Goal: Task Accomplishment & Management: Manage account settings

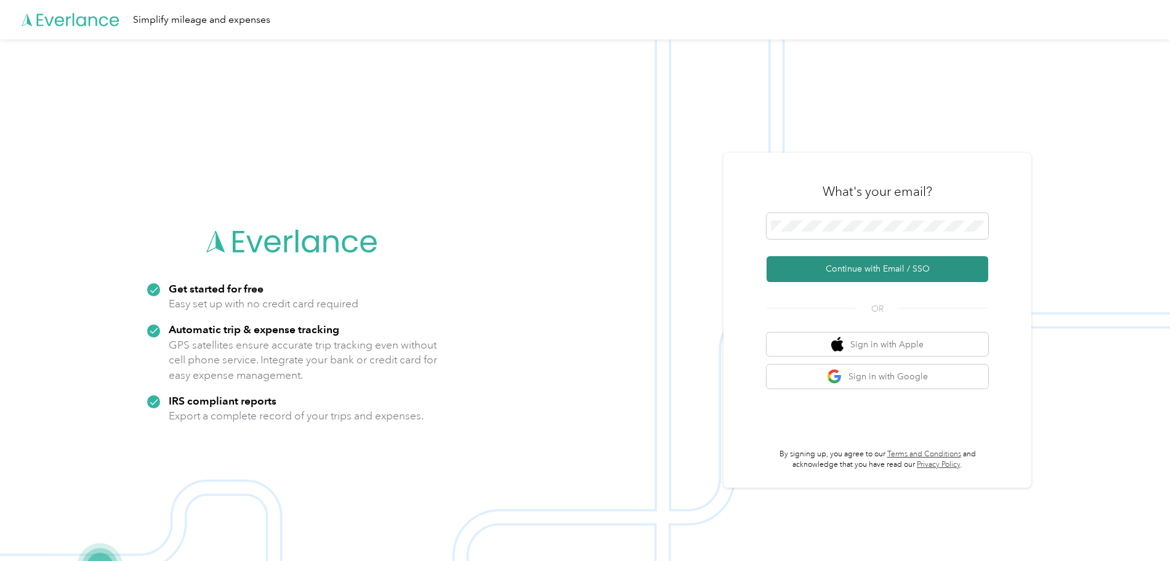
click at [866, 267] on button "Continue with Email / SSO" at bounding box center [878, 269] width 222 height 26
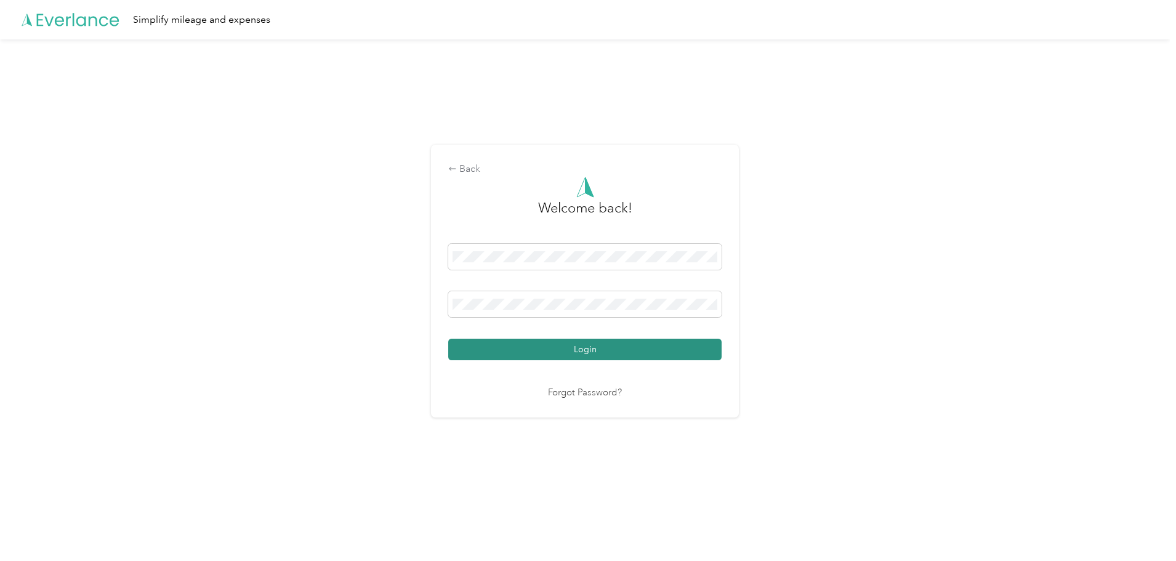
click at [528, 353] on button "Login" at bounding box center [584, 350] width 273 height 22
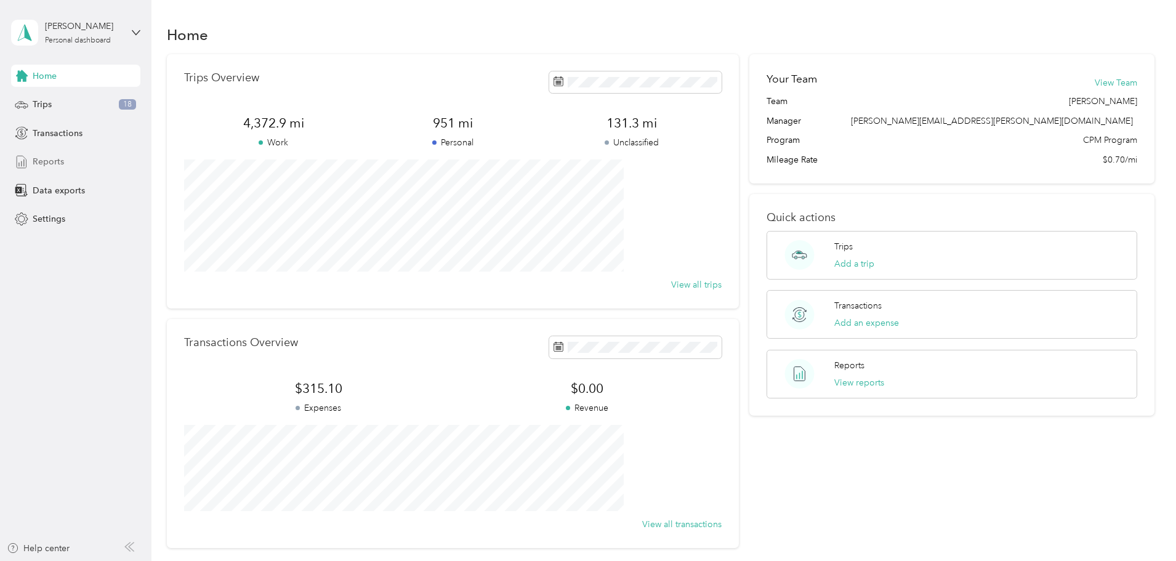
click at [54, 161] on span "Reports" at bounding box center [48, 161] width 31 height 13
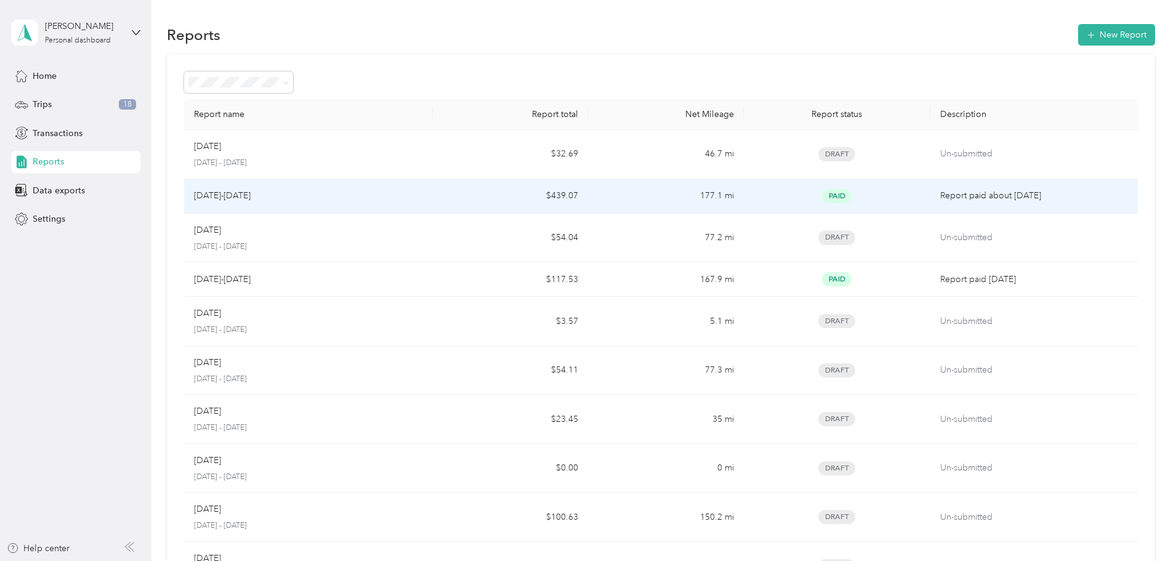
click at [482, 194] on td "$439.07" at bounding box center [510, 196] width 155 height 34
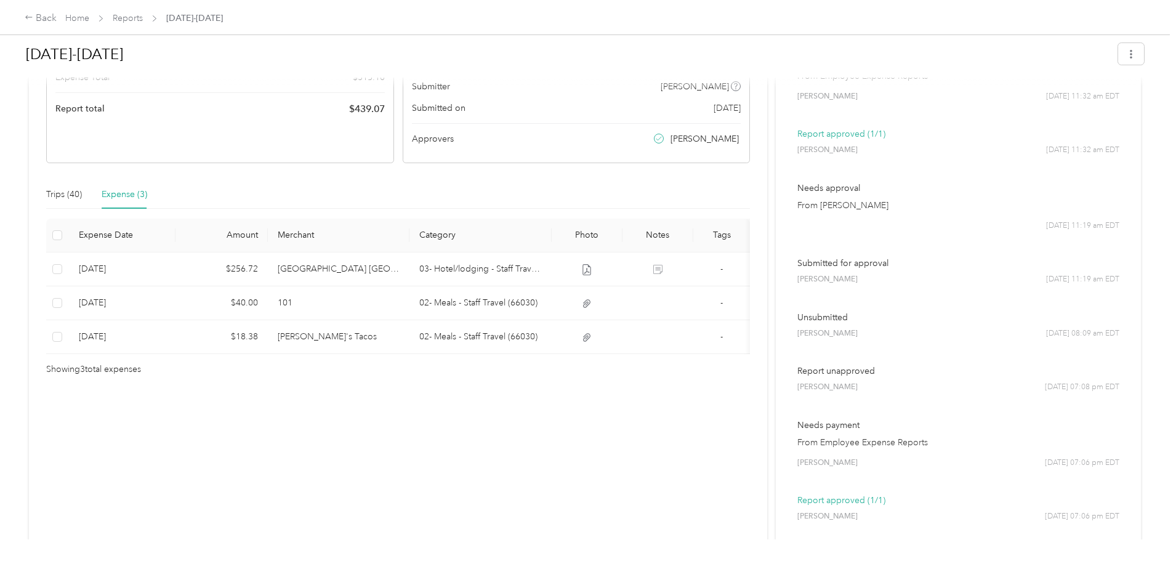
scroll to position [123, 0]
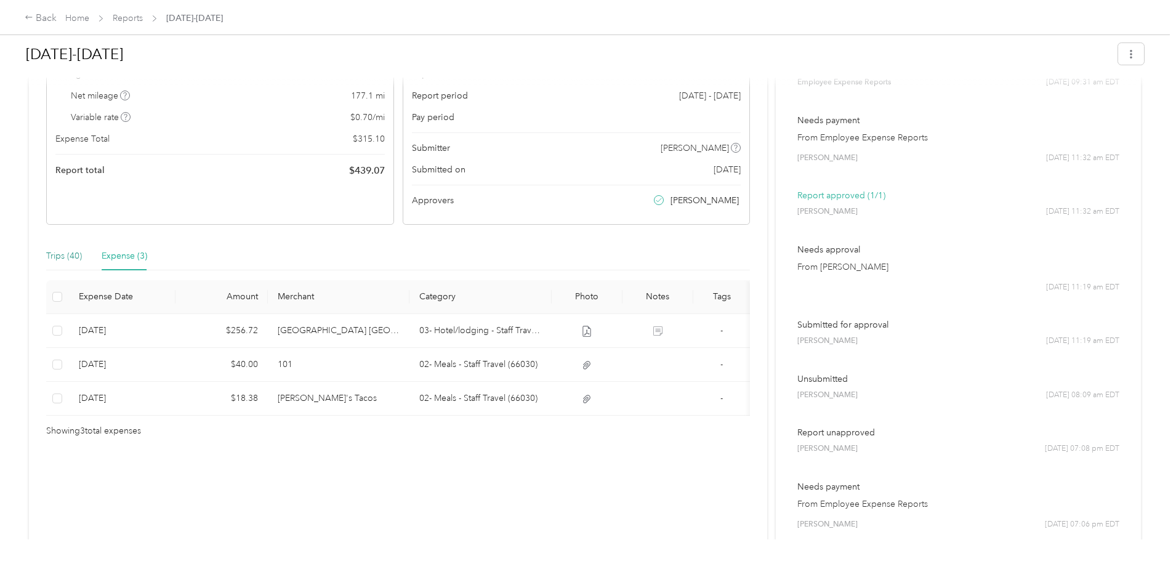
click at [82, 258] on div "Trips (40)" at bounding box center [64, 256] width 36 height 14
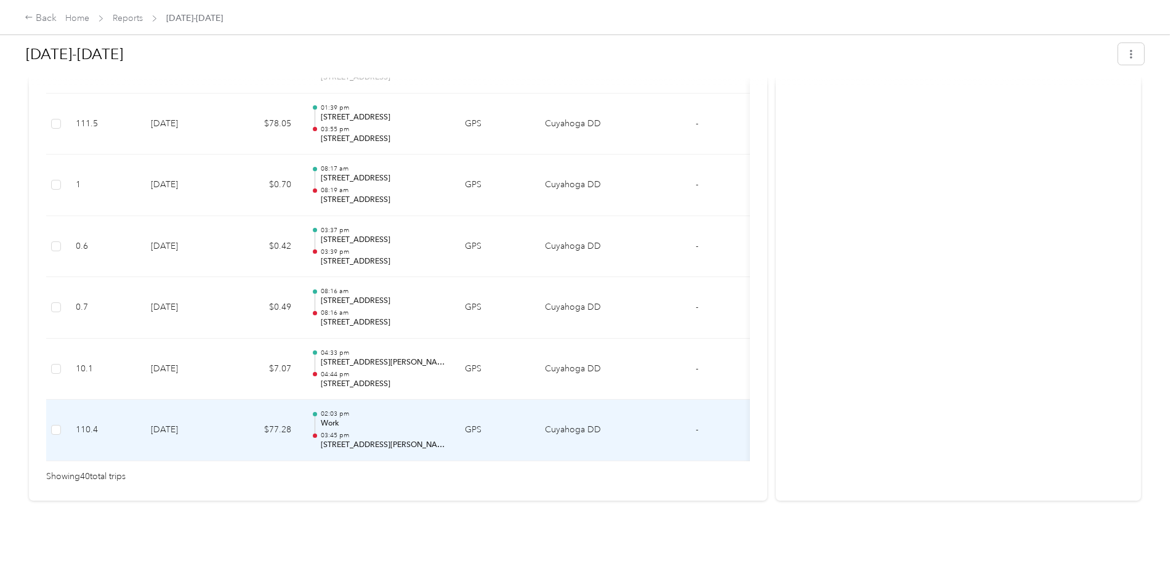
scroll to position [2450, 0]
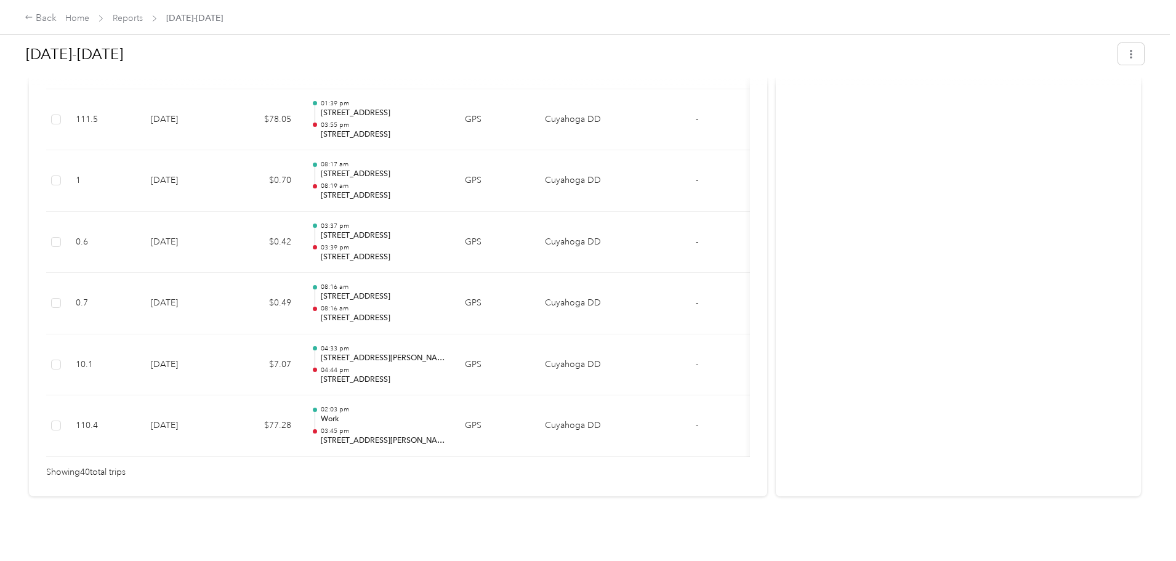
drag, startPoint x: 139, startPoint y: 102, endPoint x: 131, endPoint y: 92, distance: 12.3
drag, startPoint x: 131, startPoint y: 92, endPoint x: 227, endPoint y: 69, distance: 98.9
click at [227, 69] on div "[DATE]-[DATE]" at bounding box center [568, 54] width 1084 height 32
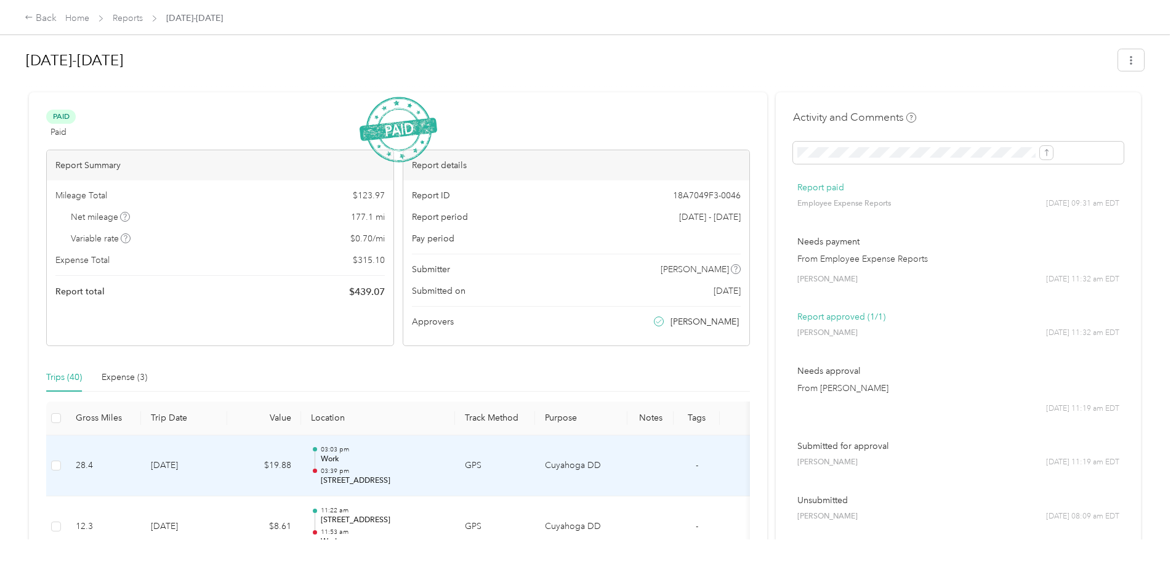
scroll to position [0, 0]
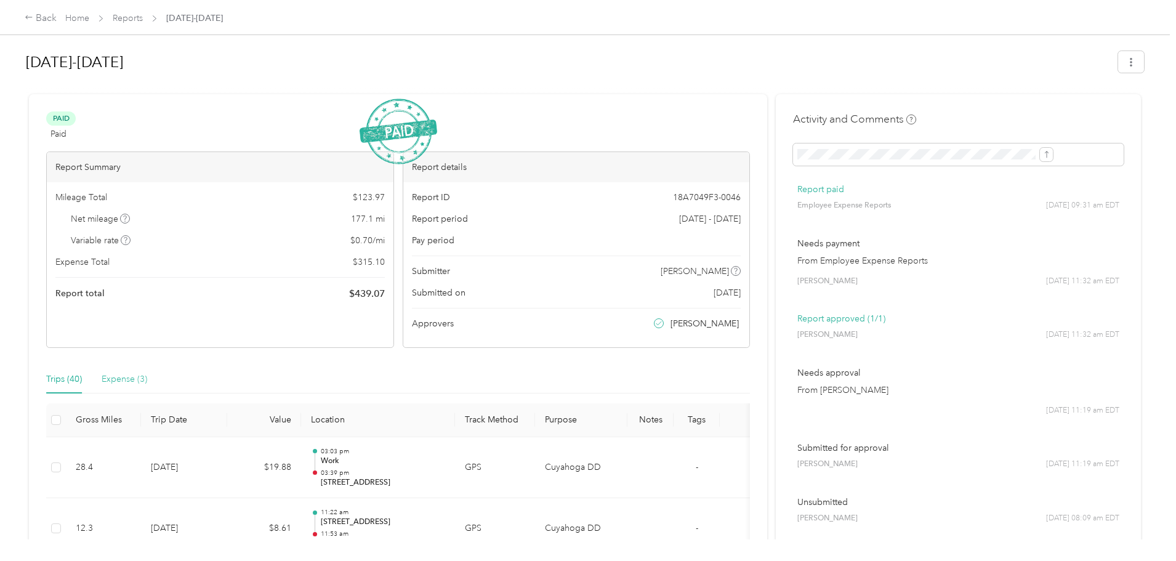
click at [147, 388] on div "Expense (3)" at bounding box center [125, 379] width 46 height 28
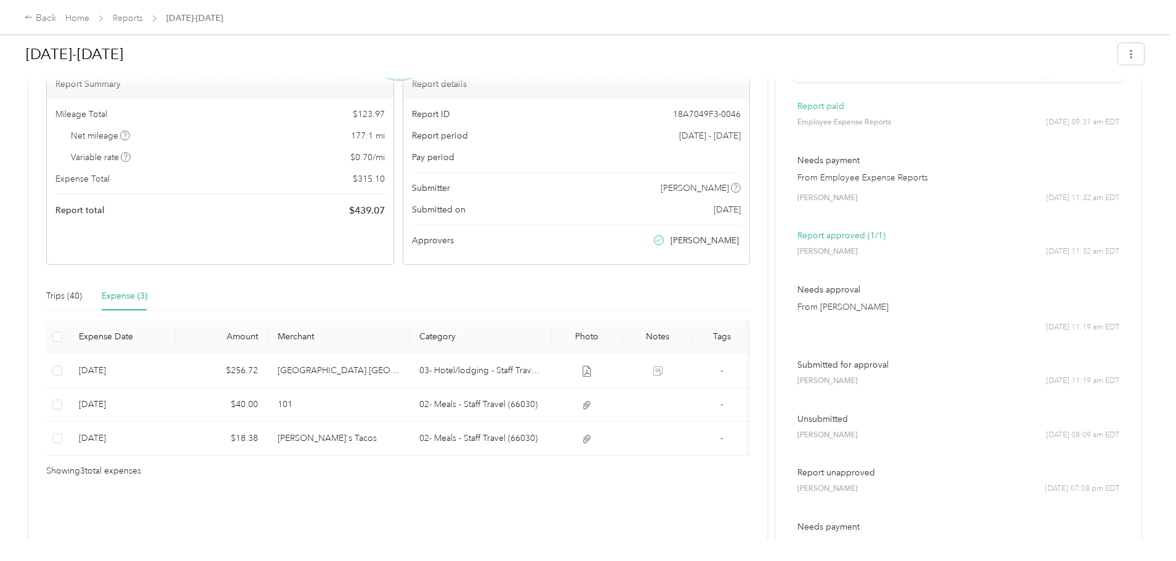
scroll to position [62, 0]
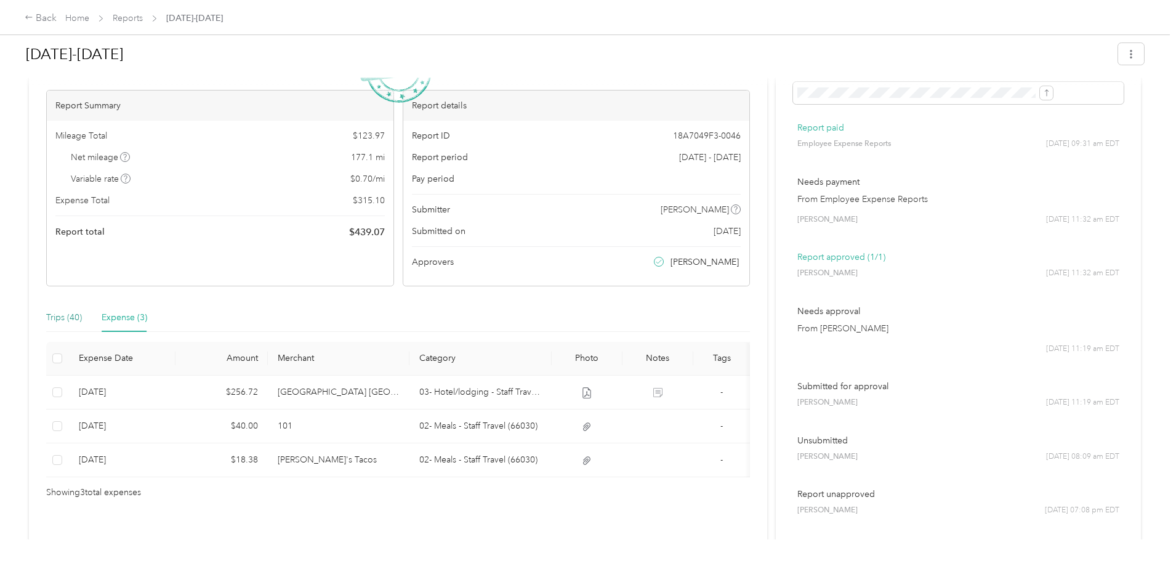
click at [82, 314] on div "Trips (40)" at bounding box center [64, 318] width 36 height 14
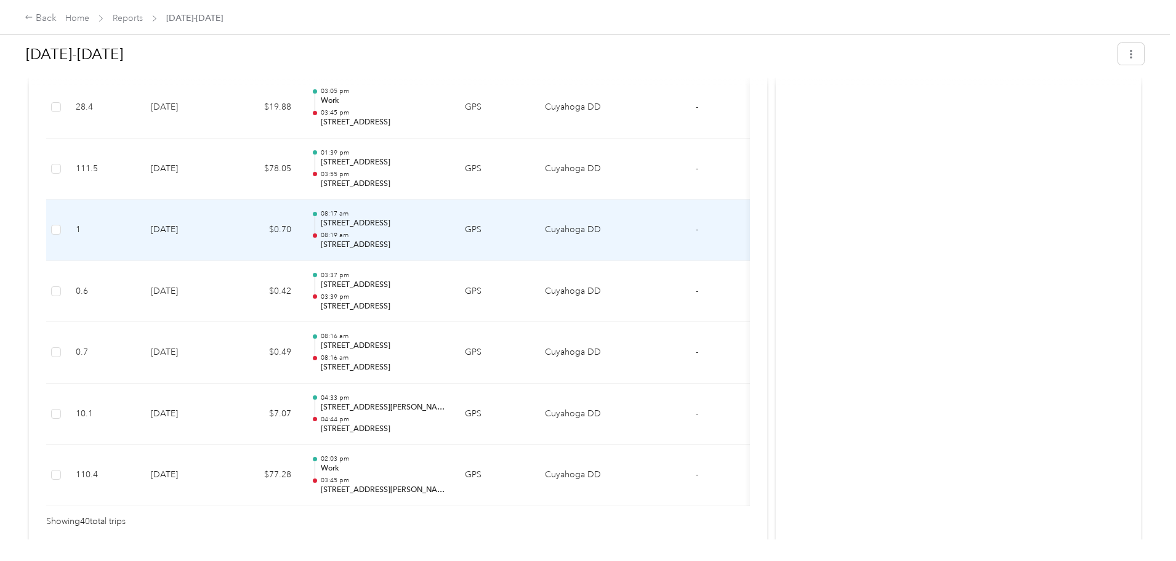
scroll to position [2402, 0]
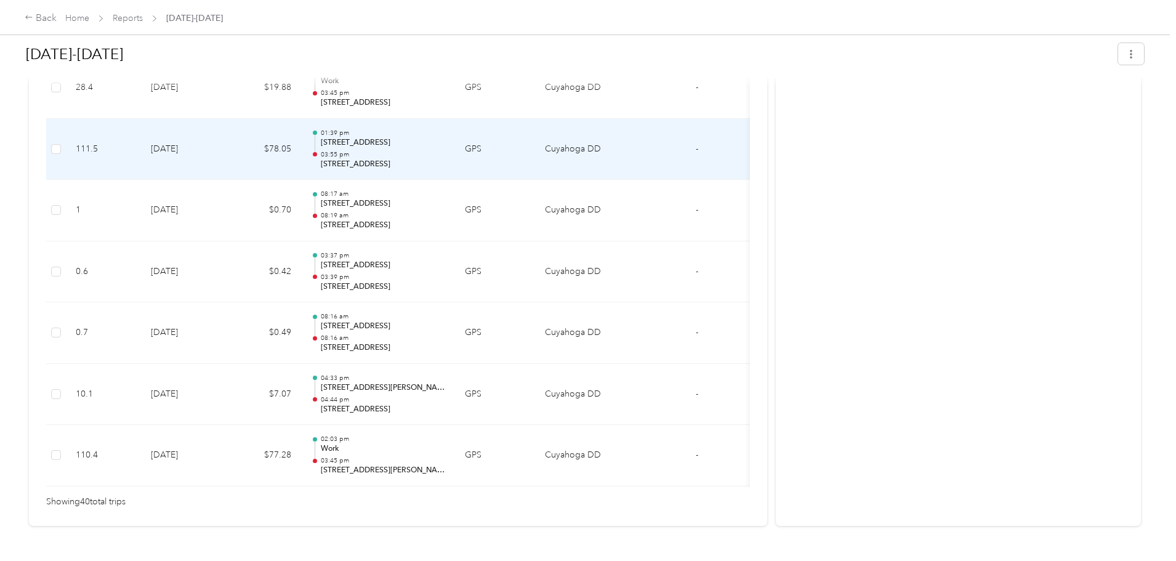
drag, startPoint x: 144, startPoint y: 121, endPoint x: 159, endPoint y: 122, distance: 15.4
click at [66, 122] on td at bounding box center [56, 150] width 20 height 62
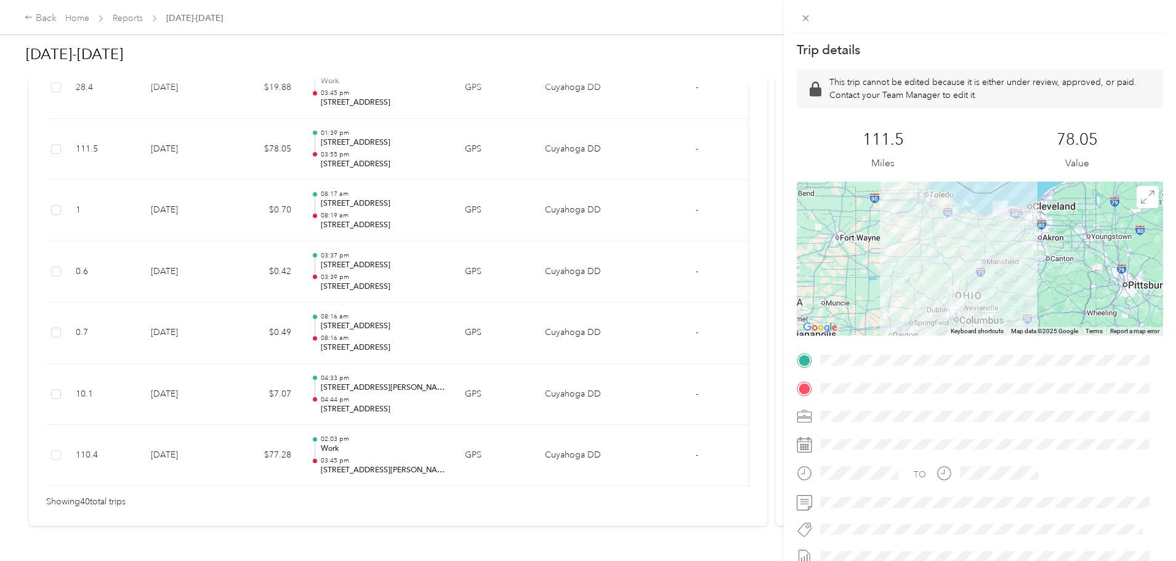
drag, startPoint x: 270, startPoint y: 488, endPoint x: 485, endPoint y: 499, distance: 215.2
click at [486, 501] on div "Trip details This trip cannot be edited because it is either under review, appr…" at bounding box center [588, 280] width 1176 height 561
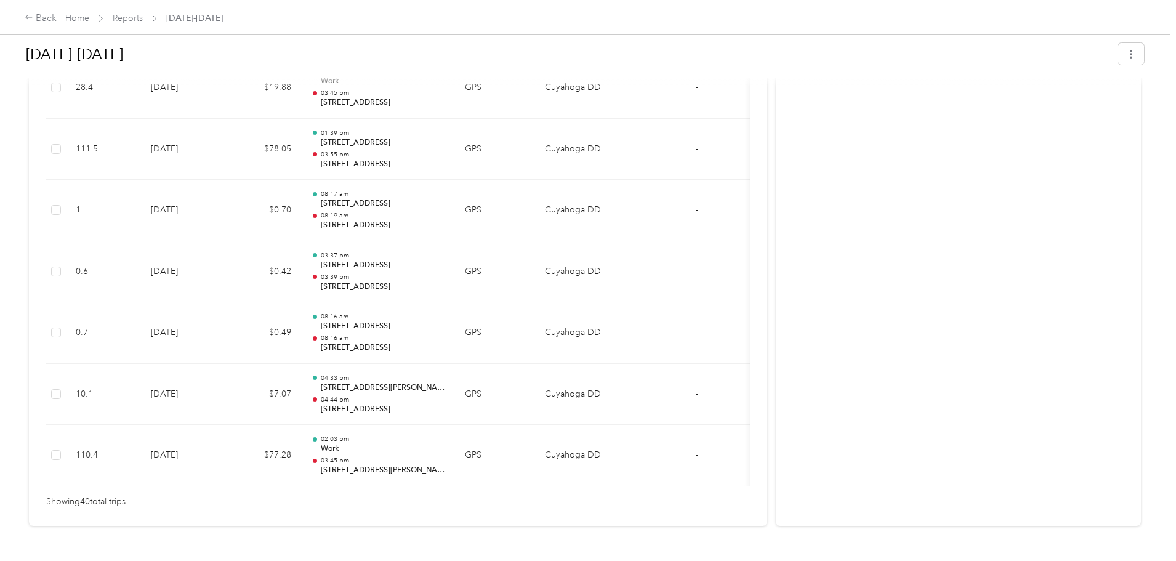
drag, startPoint x: 485, startPoint y: 499, endPoint x: 562, endPoint y: 488, distance: 77.7
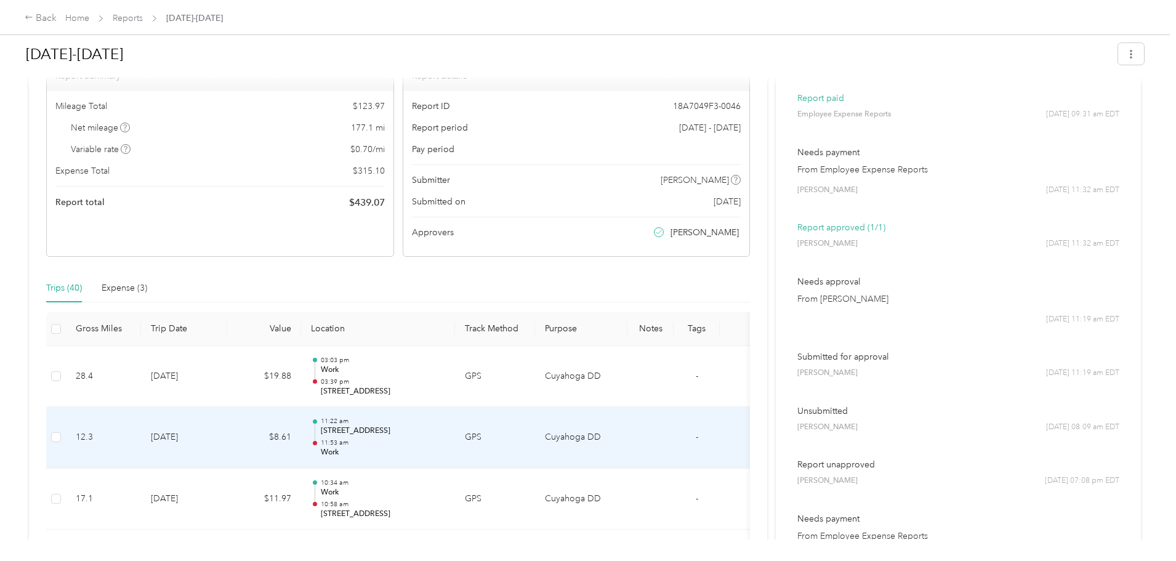
scroll to position [0, 0]
